Goal: Task Accomplishment & Management: Manage account settings

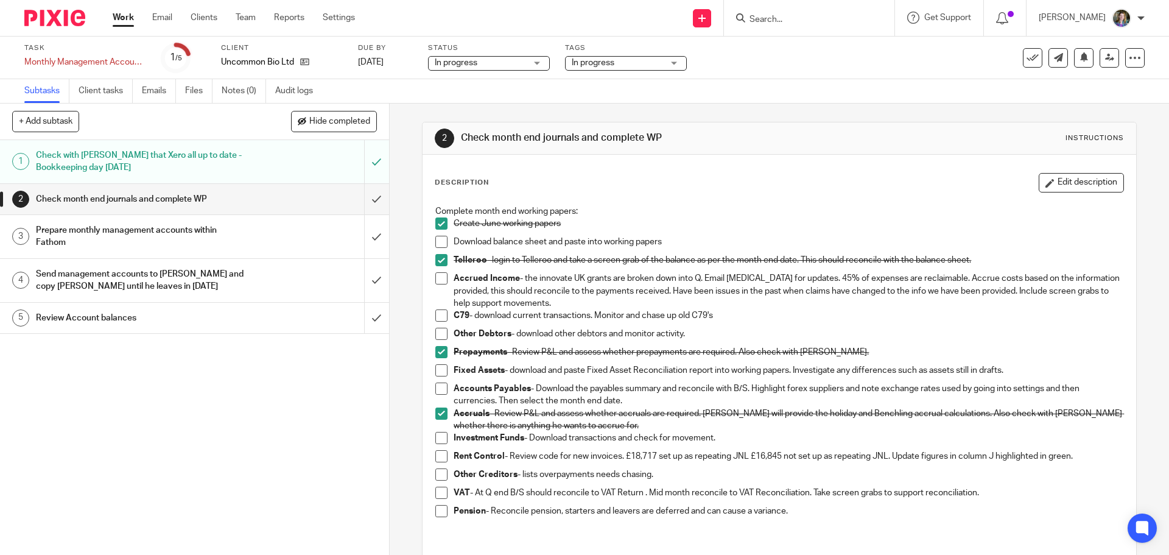
click at [817, 434] on p "Investment Funds - Download transactions and check for movement." at bounding box center [787, 438] width 669 height 12
click at [437, 237] on span at bounding box center [441, 242] width 12 height 12
click at [441, 332] on span at bounding box center [441, 333] width 12 height 12
click at [437, 370] on span at bounding box center [441, 370] width 12 height 12
click at [442, 385] on span at bounding box center [441, 388] width 12 height 12
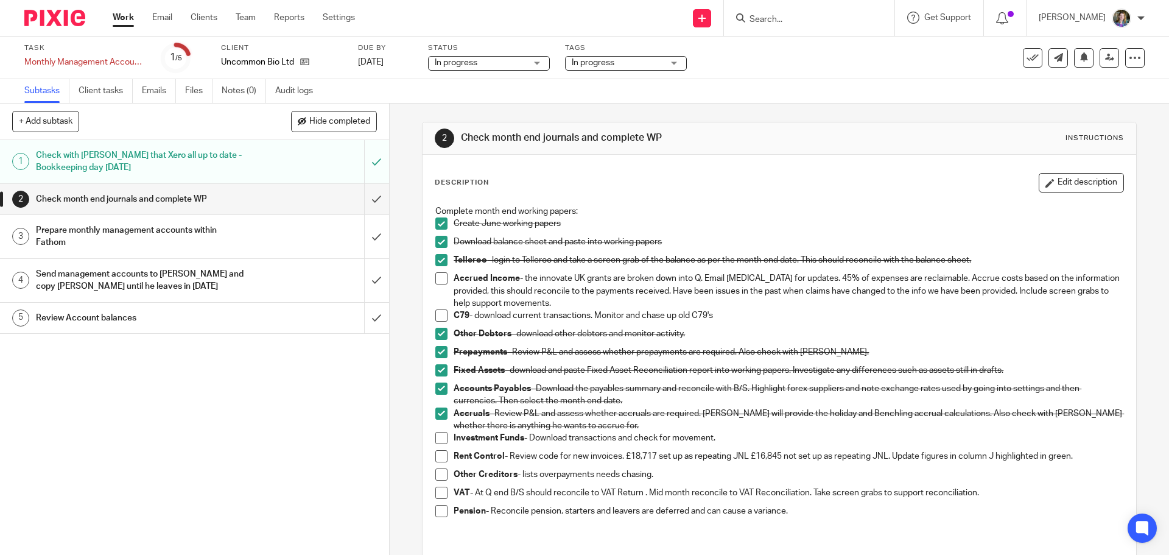
click at [438, 458] on span at bounding box center [441, 456] width 12 height 12
click at [438, 474] on span at bounding box center [441, 474] width 12 height 12
click at [441, 514] on span at bounding box center [441, 511] width 12 height 12
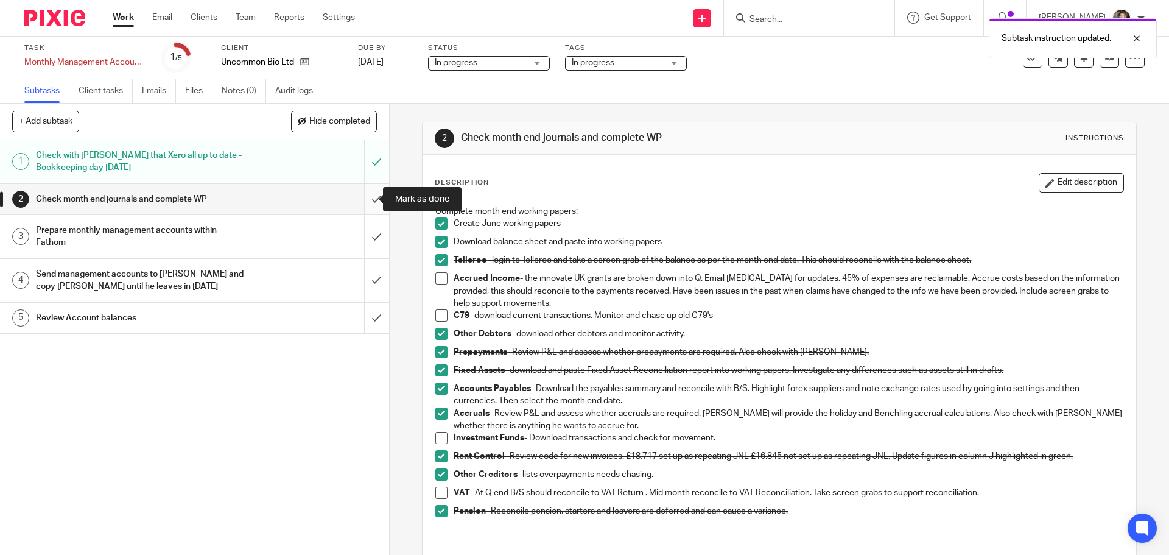
click at [361, 198] on input "submit" at bounding box center [194, 199] width 389 height 30
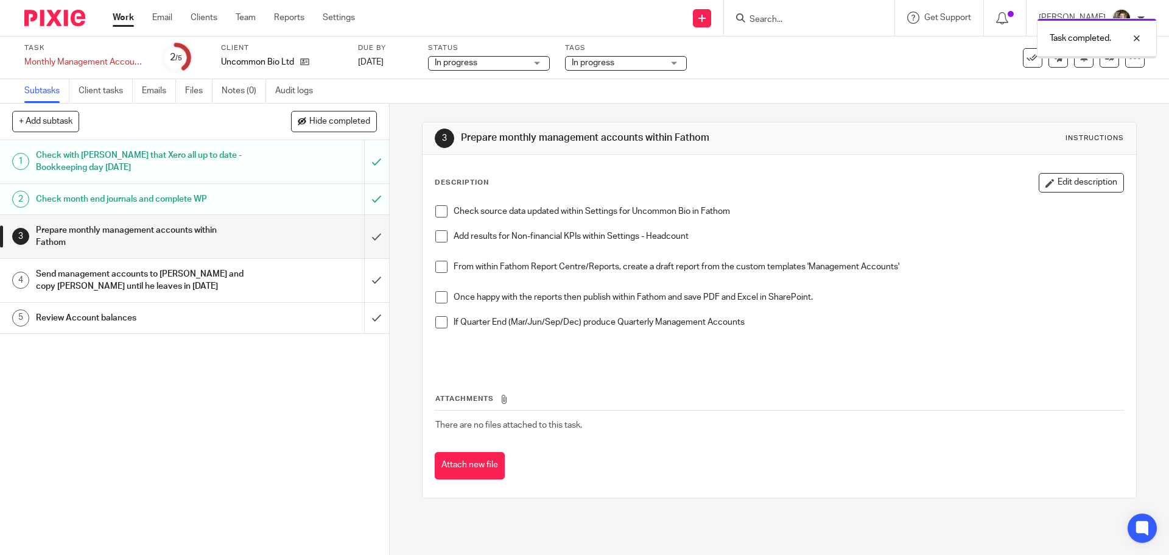
click at [266, 235] on div "Prepare monthly management accounts within Fathom" at bounding box center [194, 236] width 316 height 31
click at [439, 211] on span at bounding box center [441, 211] width 12 height 12
click at [441, 297] on span at bounding box center [441, 297] width 12 height 12
click at [439, 267] on span at bounding box center [441, 267] width 12 height 12
click at [440, 241] on span at bounding box center [441, 236] width 12 height 12
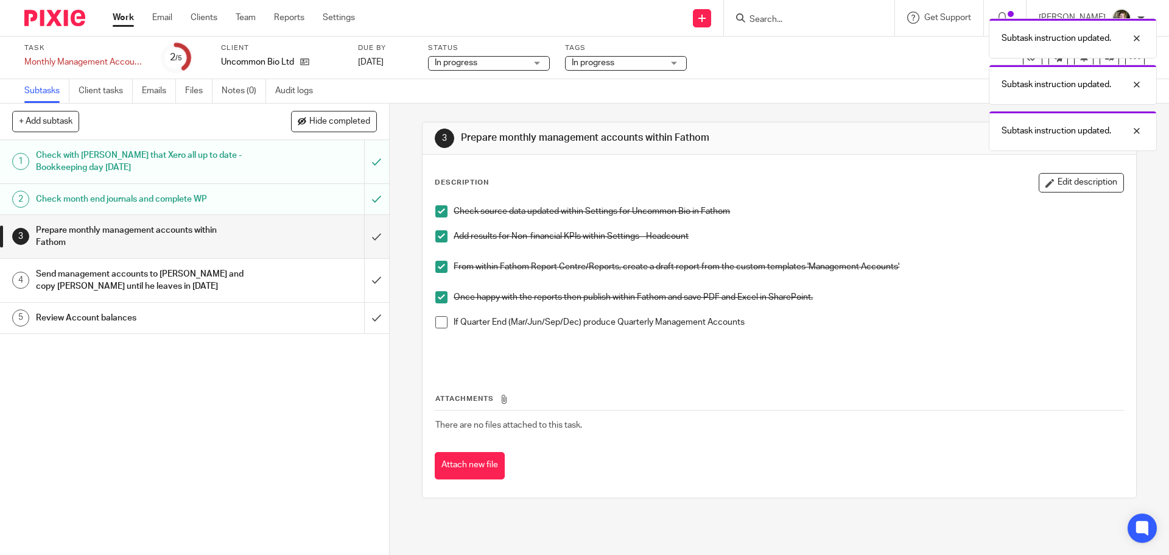
drag, startPoint x: 439, startPoint y: 323, endPoint x: 452, endPoint y: 323, distance: 12.2
click at [441, 323] on span at bounding box center [441, 322] width 12 height 12
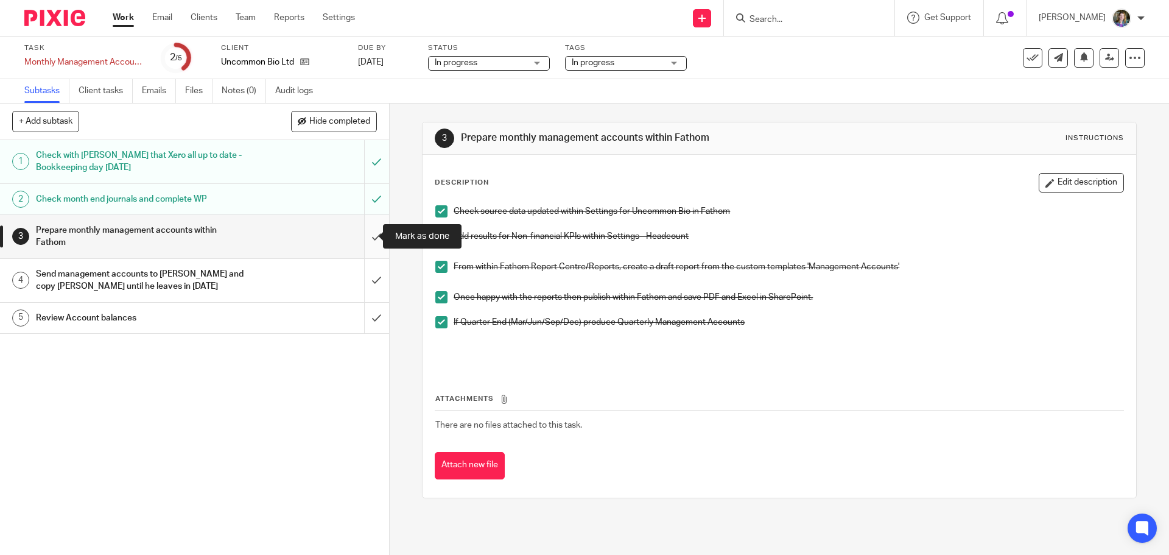
click at [362, 236] on input "submit" at bounding box center [194, 236] width 389 height 43
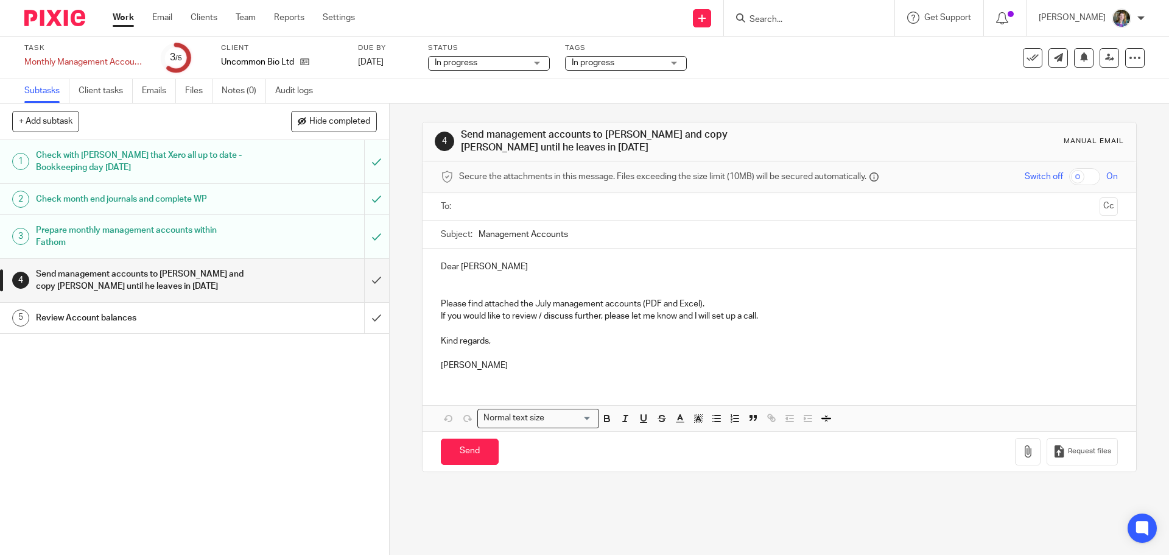
click at [1026, 52] on icon at bounding box center [1032, 58] width 12 height 12
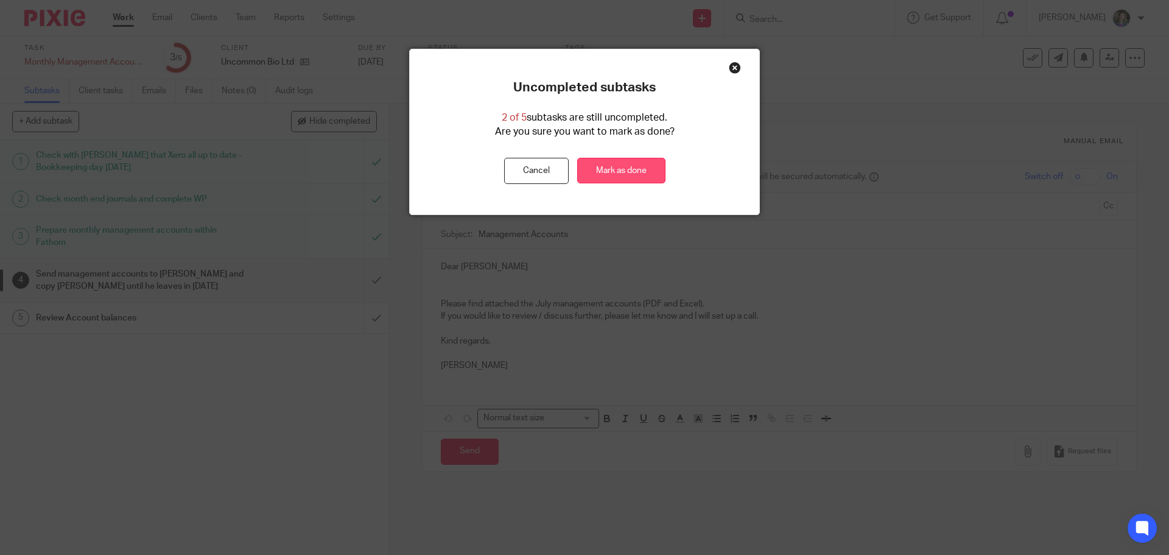
click at [632, 163] on link "Mark as done" at bounding box center [621, 171] width 88 height 26
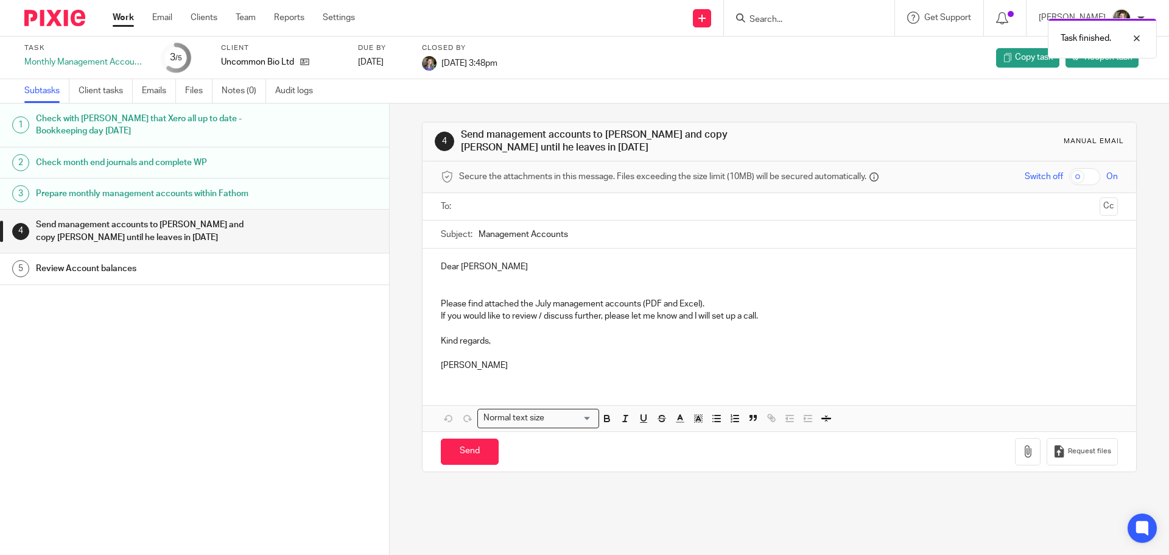
click at [117, 18] on link "Work" at bounding box center [123, 18] width 21 height 12
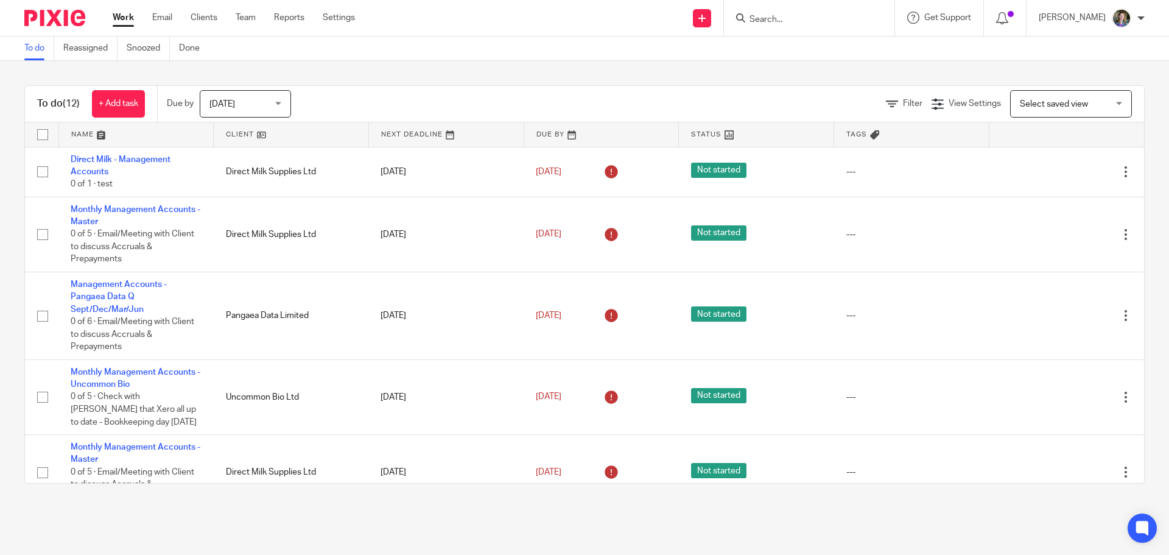
click at [261, 133] on link at bounding box center [291, 134] width 155 height 24
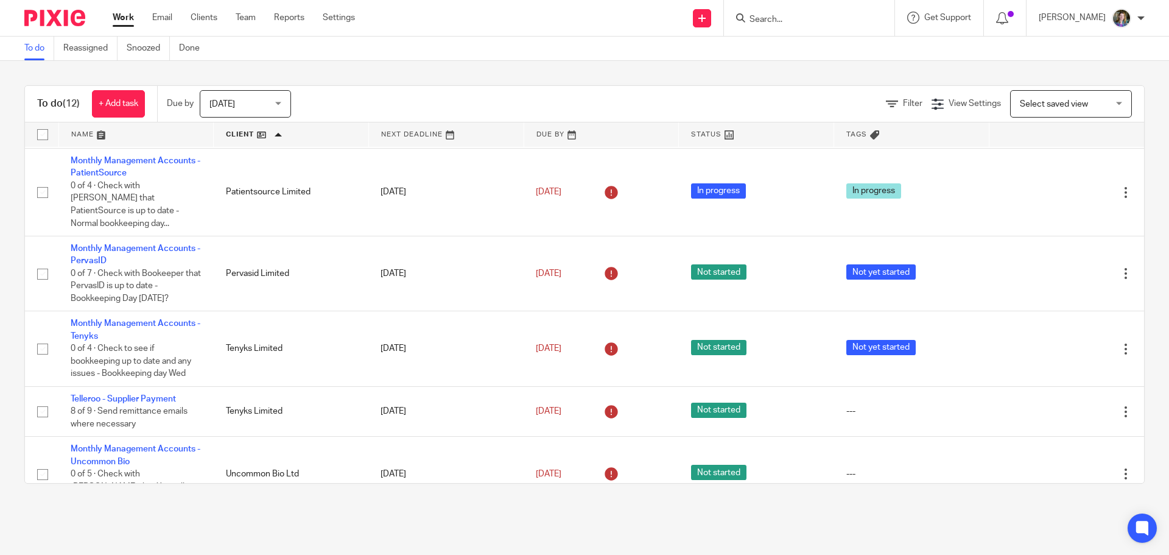
scroll to position [515, 0]
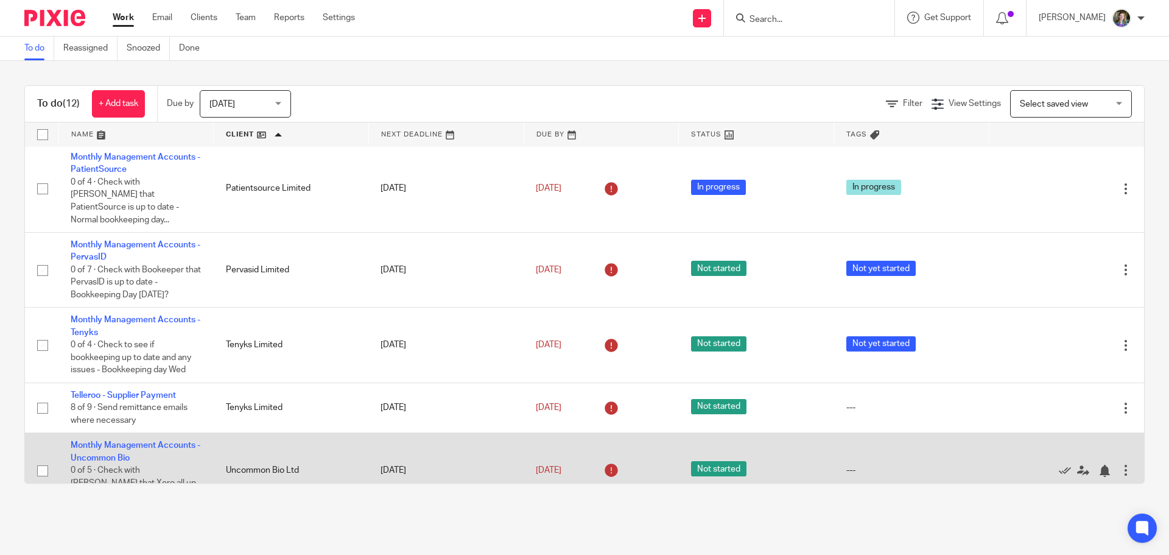
click at [187, 433] on td "Monthly Management Accounts - Uncommon Bio 0 of 5 · Check with [PERSON_NAME] th…" at bounding box center [135, 470] width 155 height 75
click at [192, 441] on link "Monthly Management Accounts - Uncommon Bio" at bounding box center [136, 451] width 130 height 21
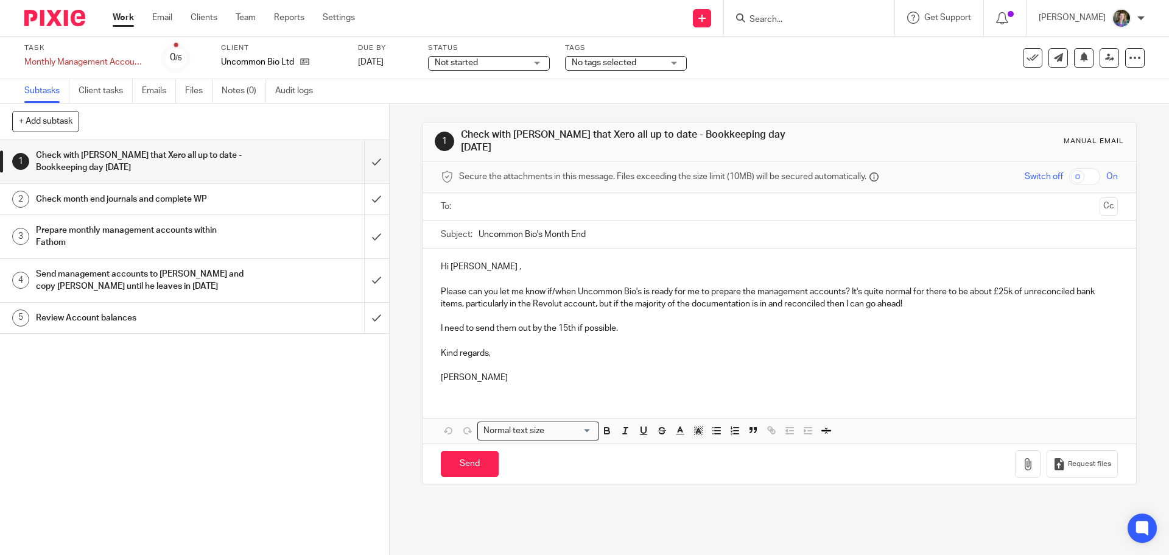
drag, startPoint x: 540, startPoint y: 59, endPoint x: 539, endPoint y: 66, distance: 7.3
click at [540, 60] on div "Not started Not started" at bounding box center [489, 63] width 122 height 15
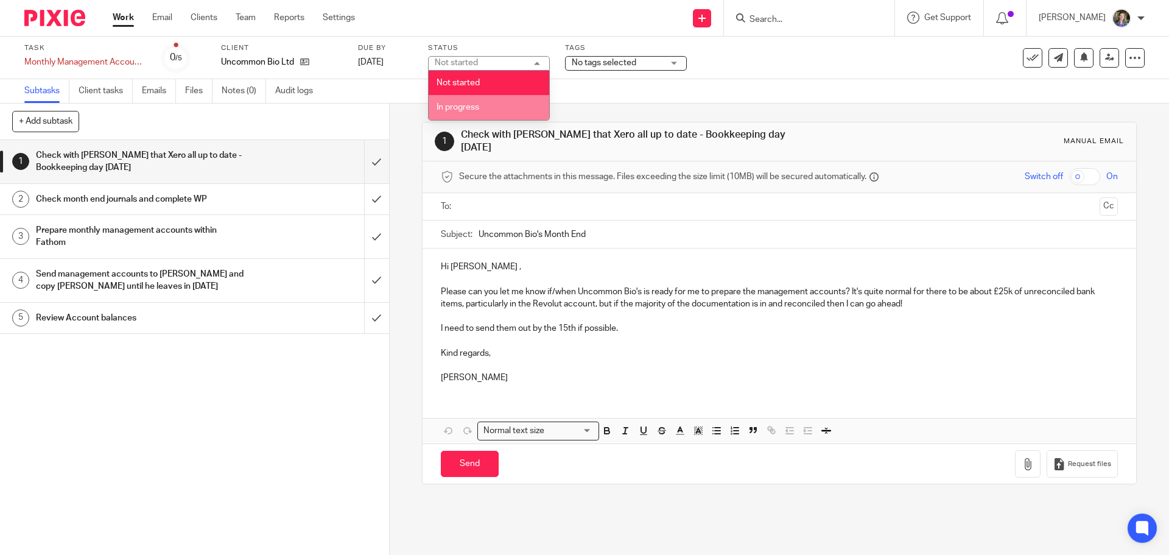
drag, startPoint x: 488, startPoint y: 107, endPoint x: 511, endPoint y: 96, distance: 25.3
click at [489, 107] on li "In progress" at bounding box center [489, 107] width 121 height 25
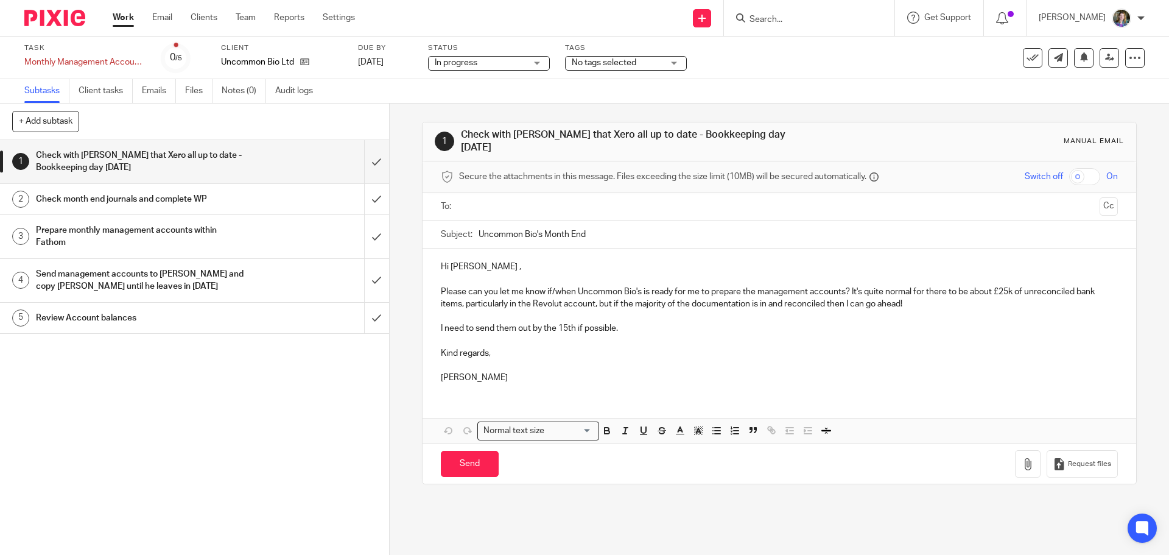
click at [679, 58] on div "No tags selected" at bounding box center [626, 63] width 122 height 15
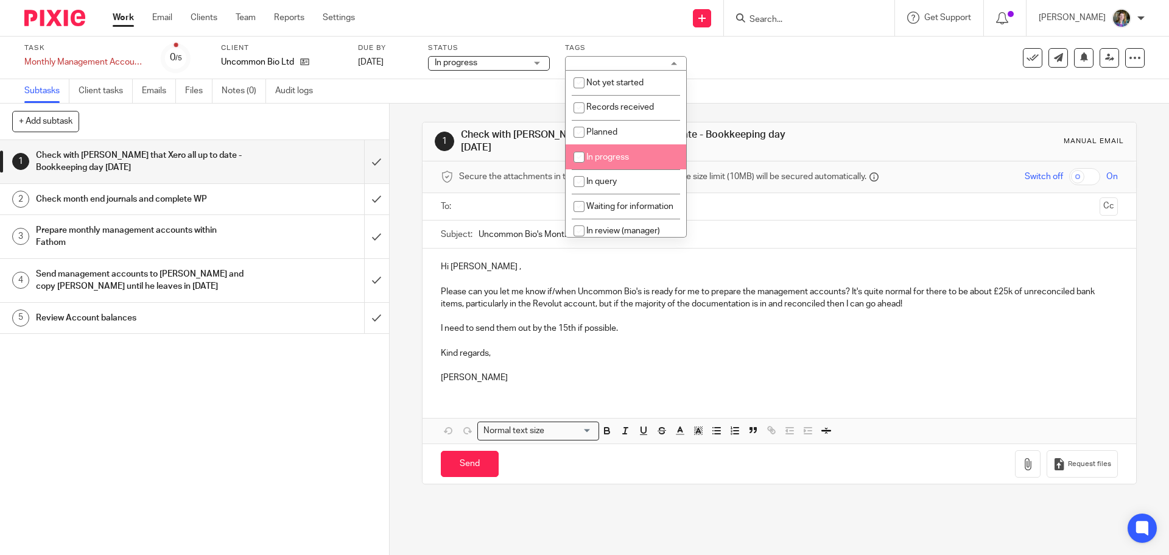
click at [604, 155] on span "In progress" at bounding box center [607, 157] width 43 height 9
checkbox input "true"
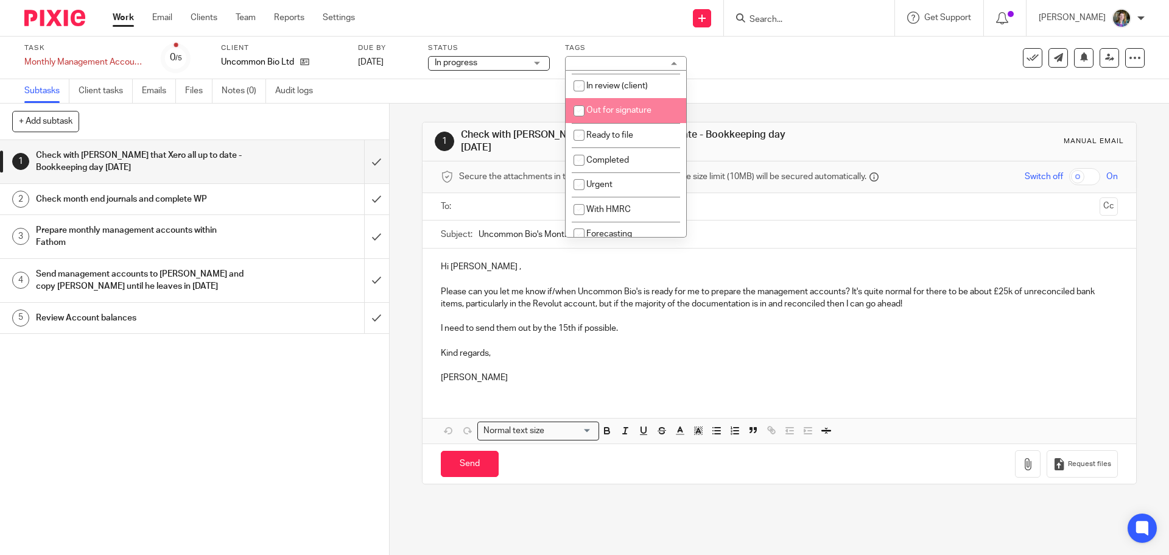
scroll to position [217, 0]
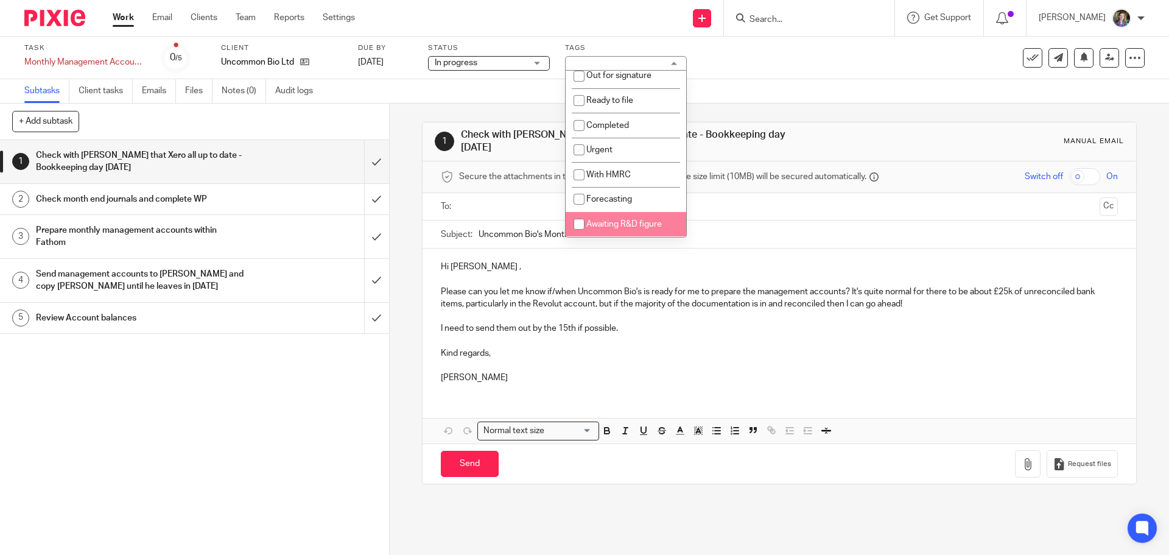
click at [733, 335] on p at bounding box center [779, 341] width 676 height 12
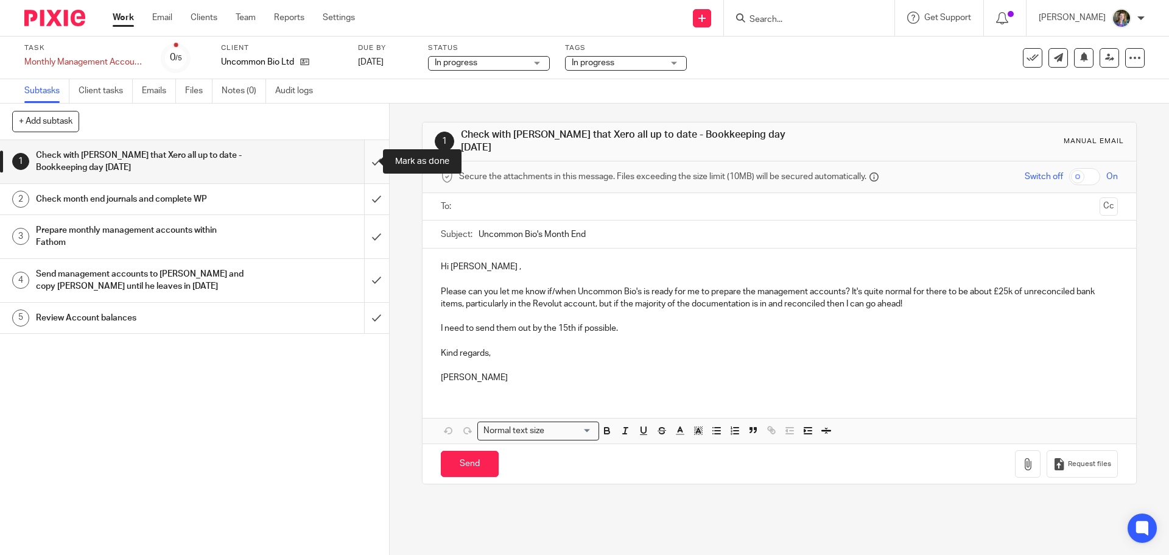
click at [366, 161] on input "submit" at bounding box center [194, 161] width 389 height 43
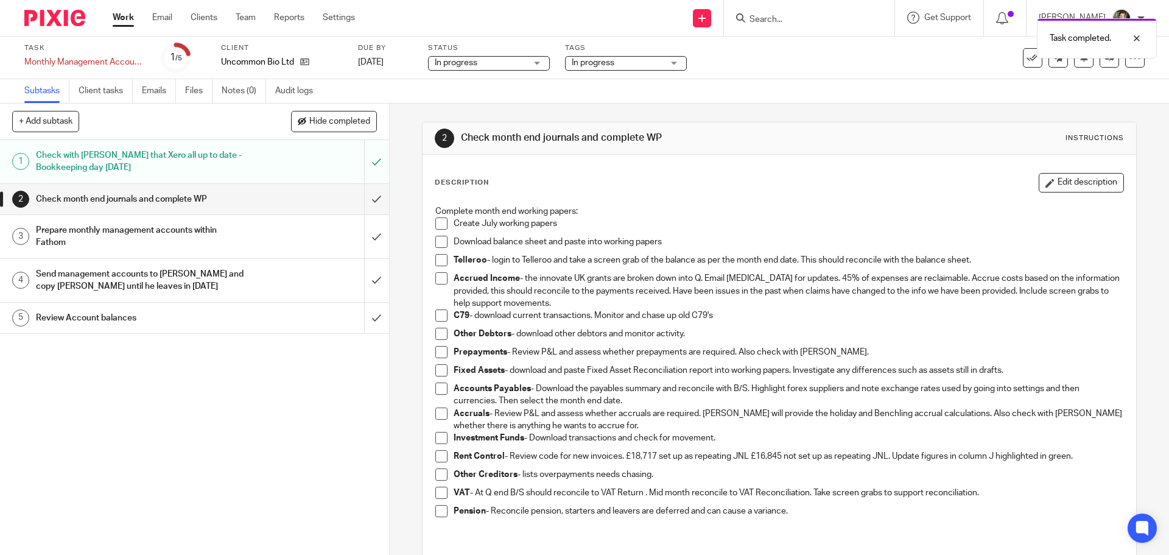
click at [255, 197] on div "Check month end journals and complete WP" at bounding box center [194, 199] width 316 height 18
